Goal: Information Seeking & Learning: Learn about a topic

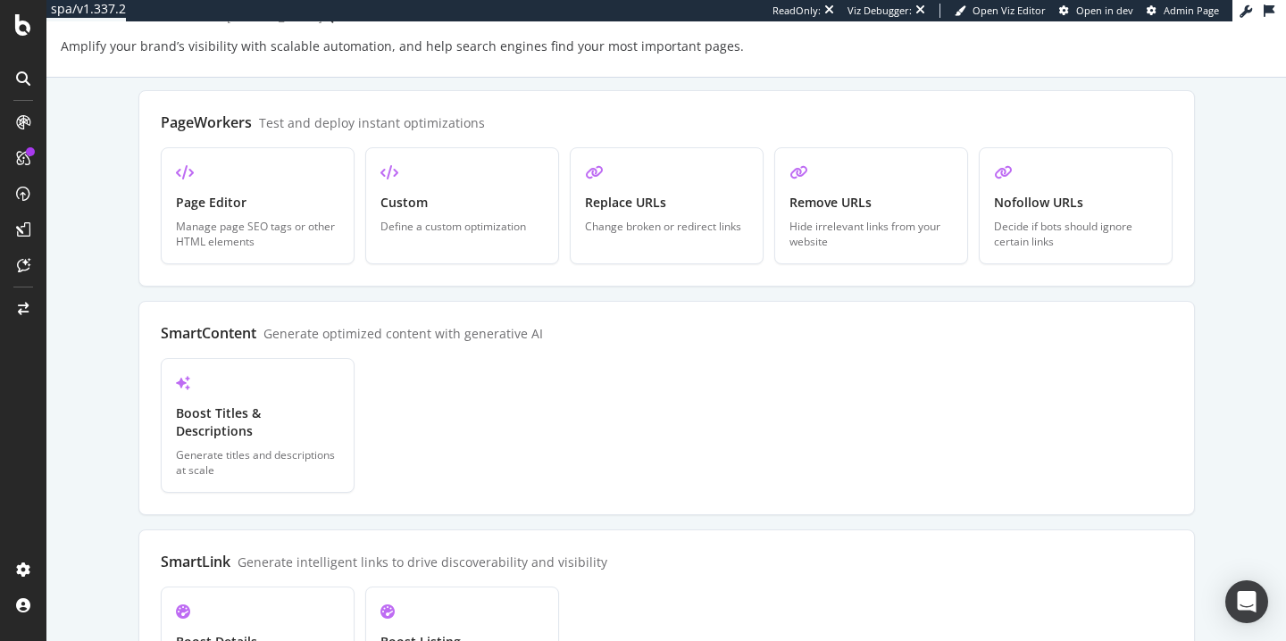
scroll to position [580, 0]
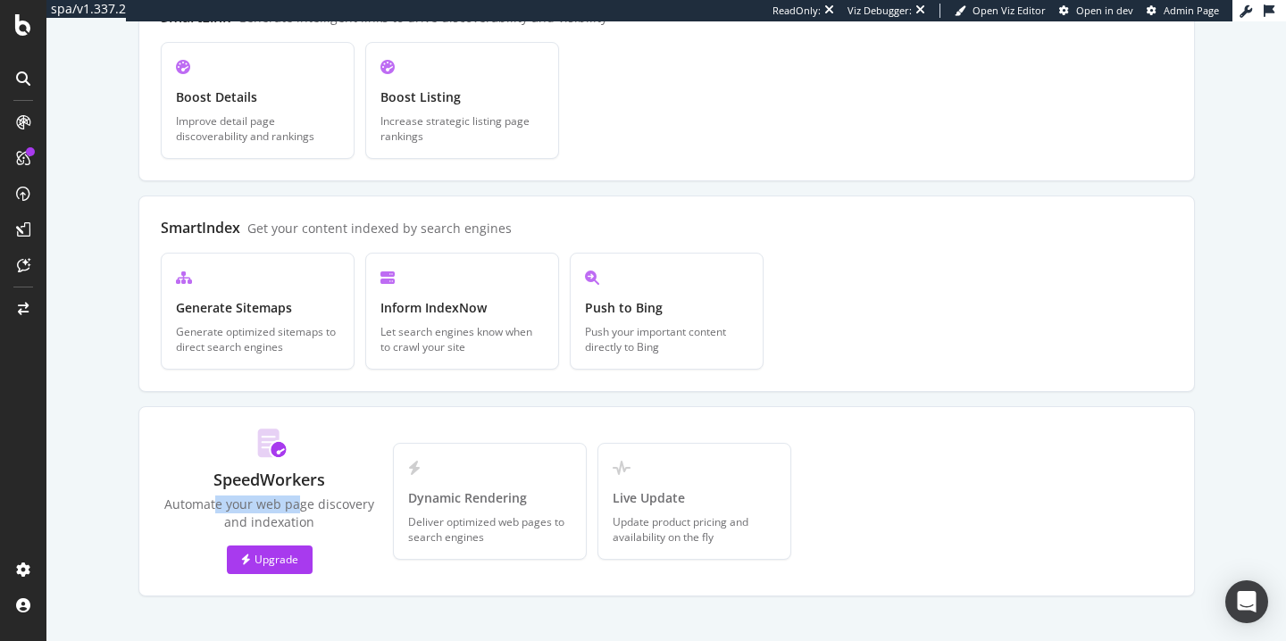
drag, startPoint x: 220, startPoint y: 495, endPoint x: 334, endPoint y: 494, distance: 114.3
click at [328, 496] on div "Automate your web page discovery and indexation" at bounding box center [270, 514] width 218 height 36
click at [334, 496] on div "Automate your web page discovery and indexation" at bounding box center [270, 514] width 218 height 36
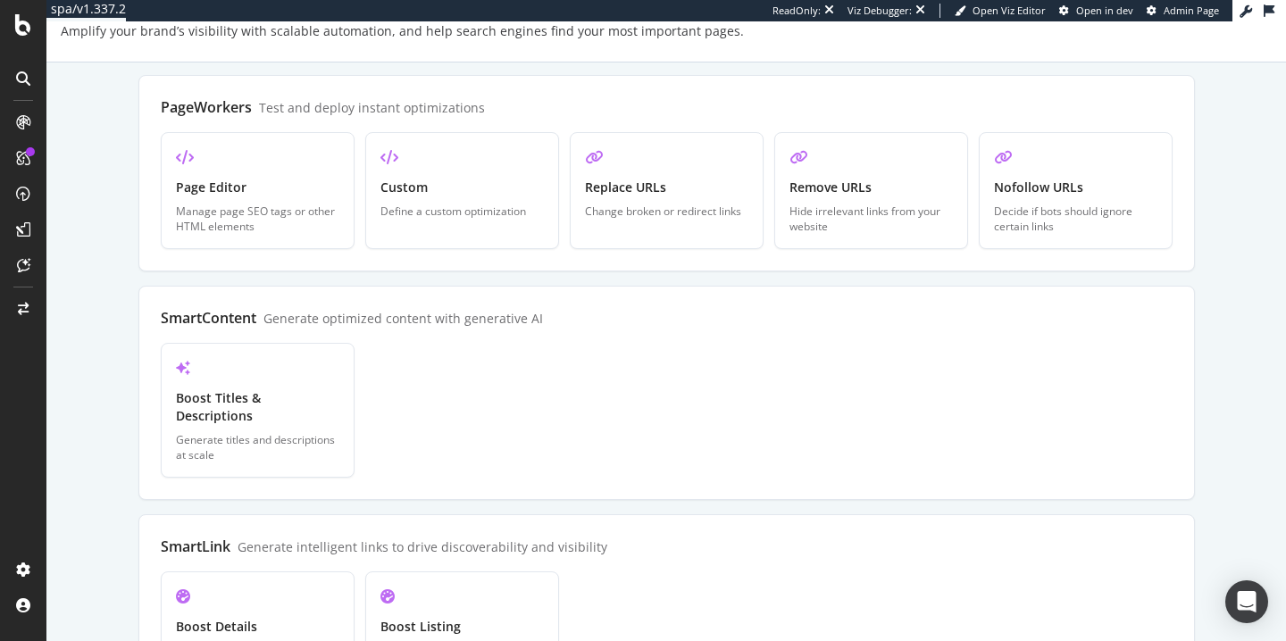
scroll to position [0, 0]
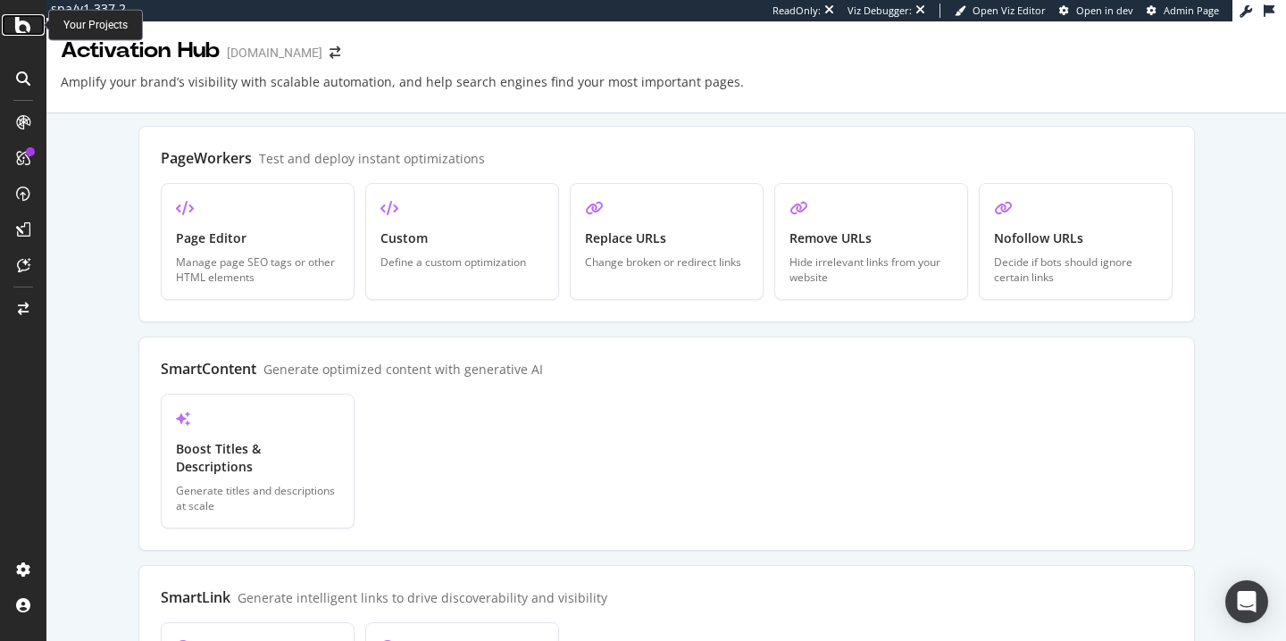
click at [24, 26] on icon at bounding box center [23, 24] width 16 height 21
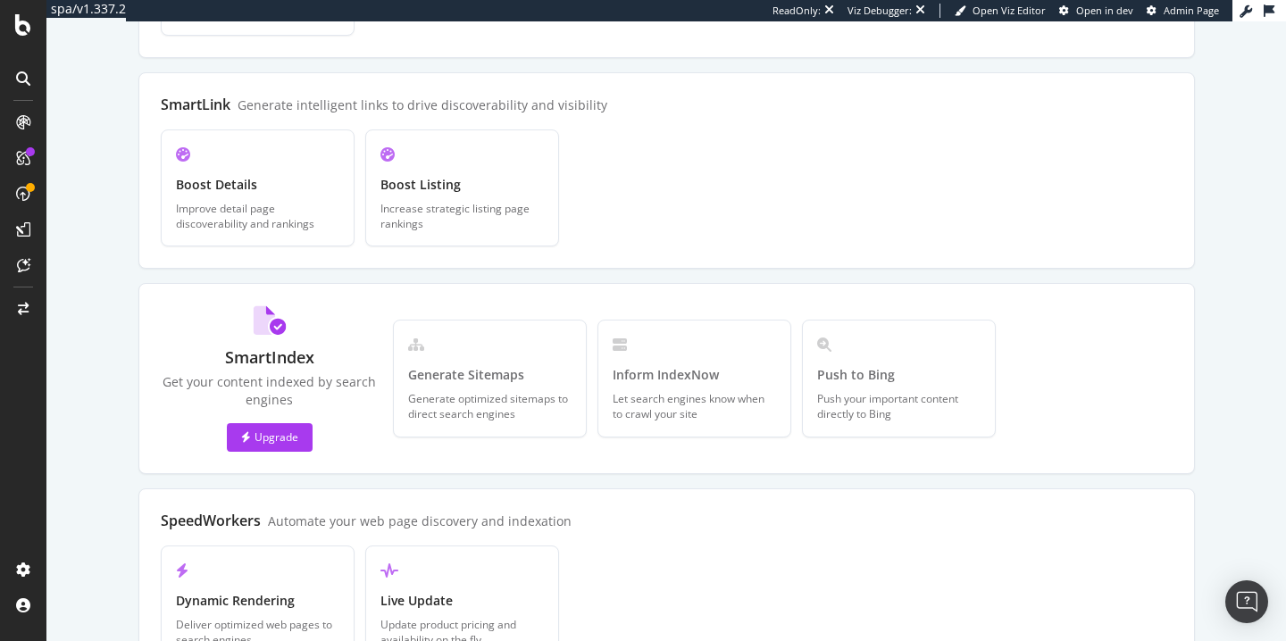
scroll to position [581, 0]
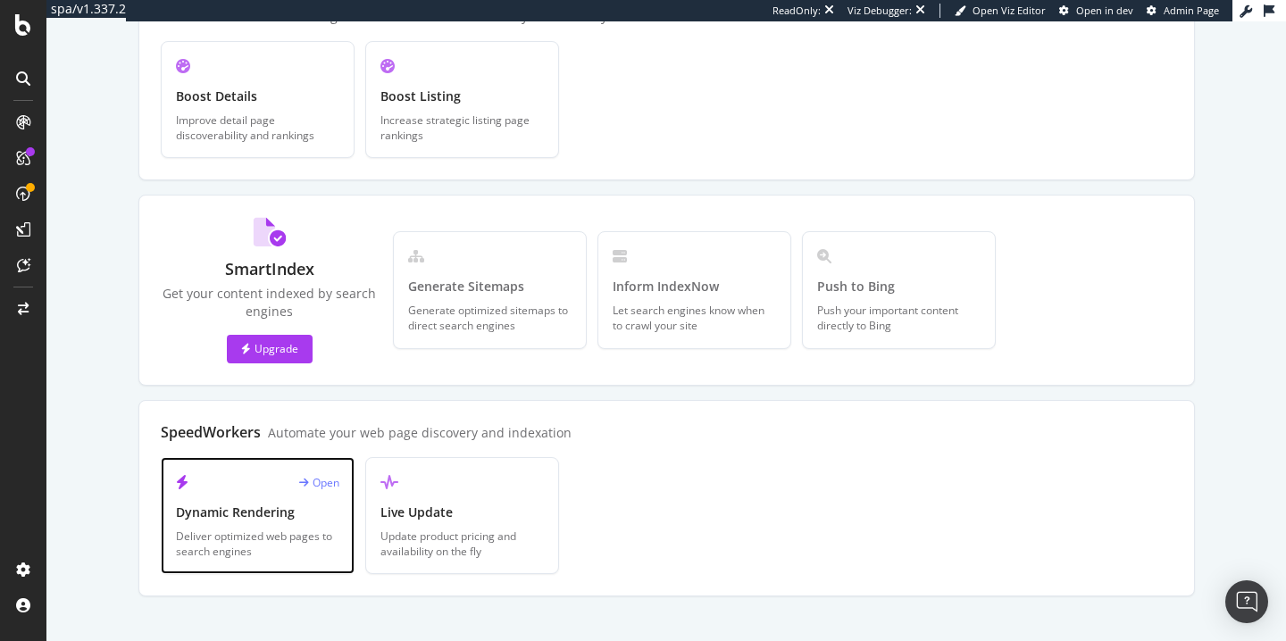
click at [288, 504] on div "Dynamic Rendering" at bounding box center [257, 513] width 163 height 18
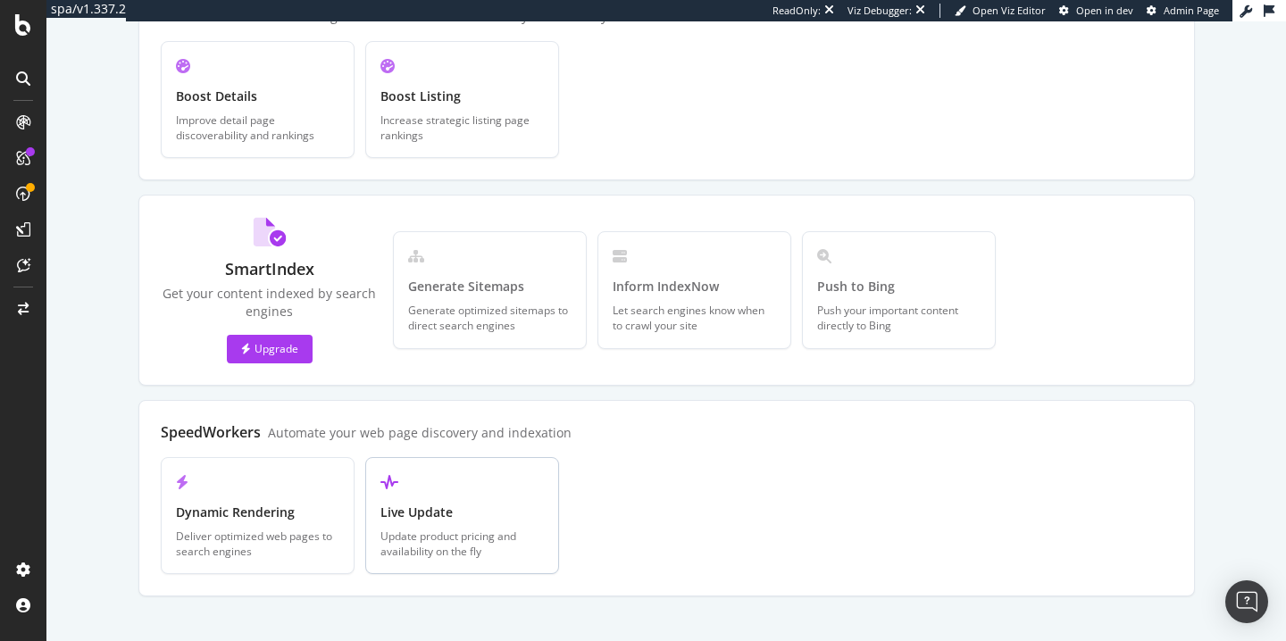
click at [488, 504] on div "Live Update" at bounding box center [461, 513] width 163 height 18
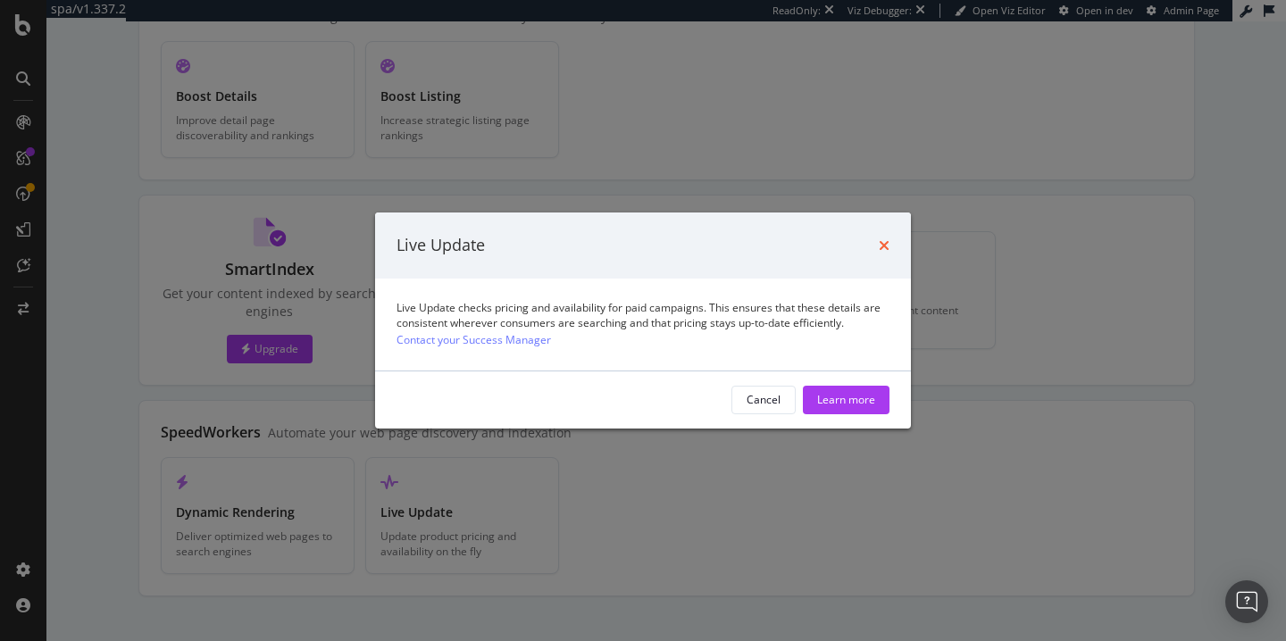
click at [884, 241] on icon "times" at bounding box center [884, 245] width 11 height 14
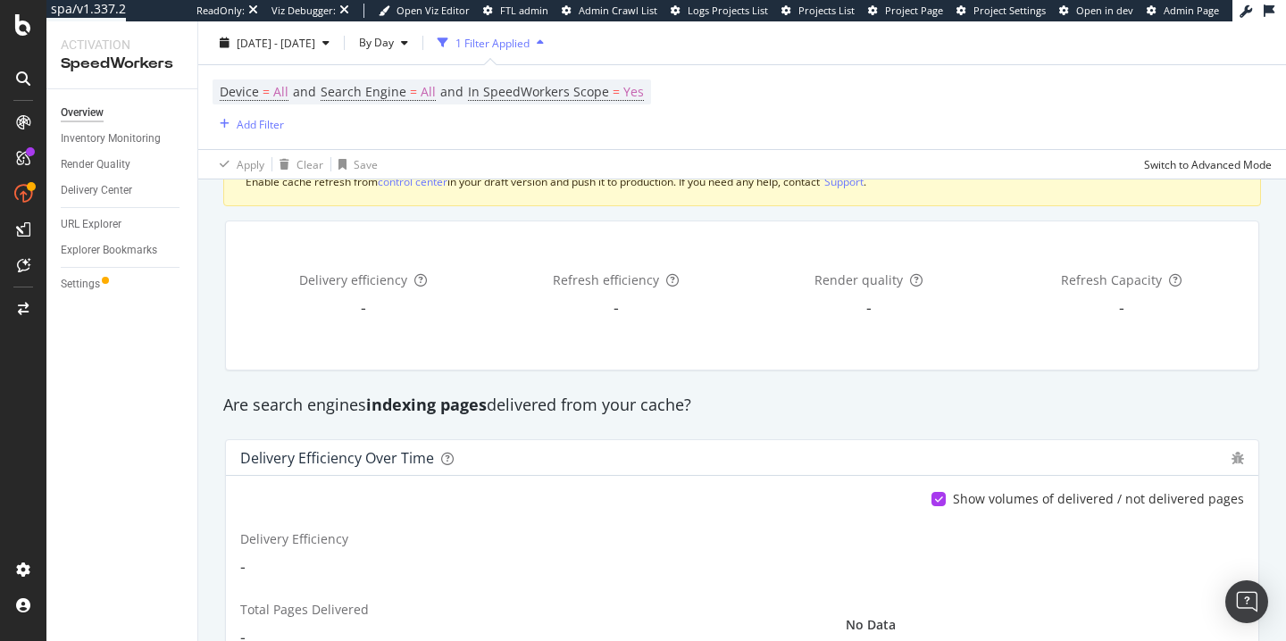
scroll to position [85, 0]
